Goal: Navigation & Orientation: Find specific page/section

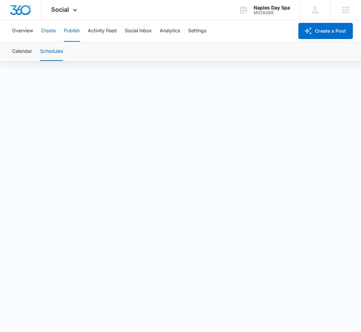
click at [49, 37] on button "Create" at bounding box center [48, 31] width 15 height 22
click at [64, 53] on button "Approvals" at bounding box center [65, 51] width 23 height 19
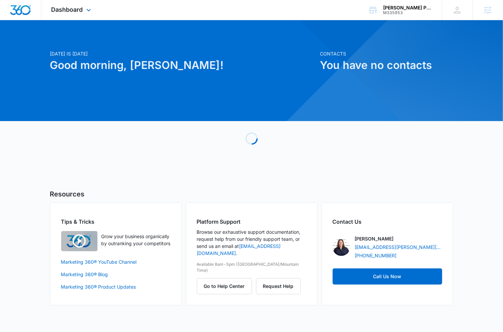
click at [78, 17] on div "Dashboard Apps Reputation Websites Forms CRM Email Social Shop Content Ads Inte…" at bounding box center [72, 10] width 62 height 20
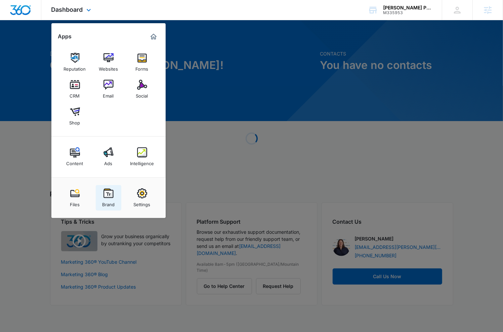
click at [112, 191] on img at bounding box center [109, 193] width 10 height 10
